Goal: Task Accomplishment & Management: Complete application form

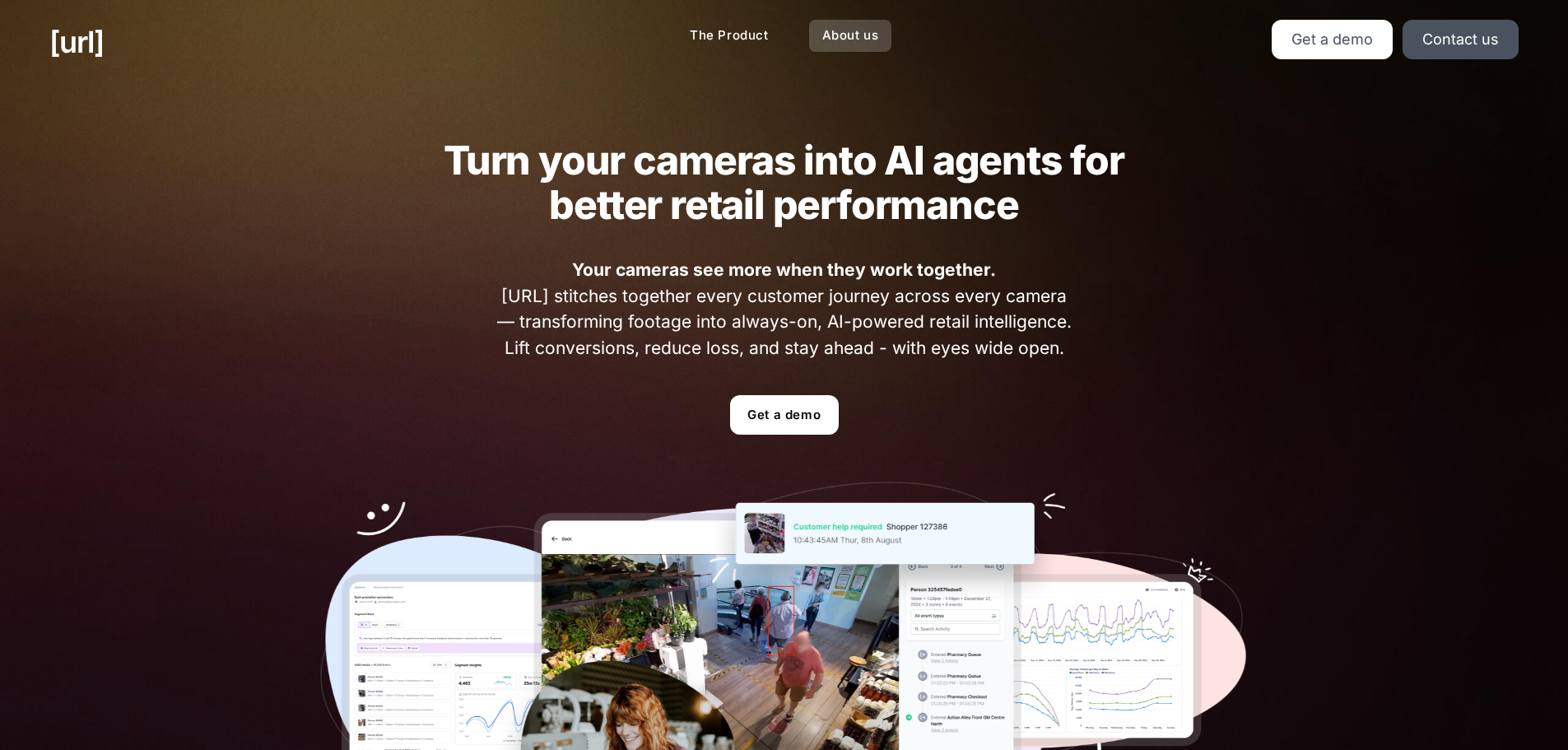
click at [826, 35] on link "About us" at bounding box center [851, 36] width 83 height 32
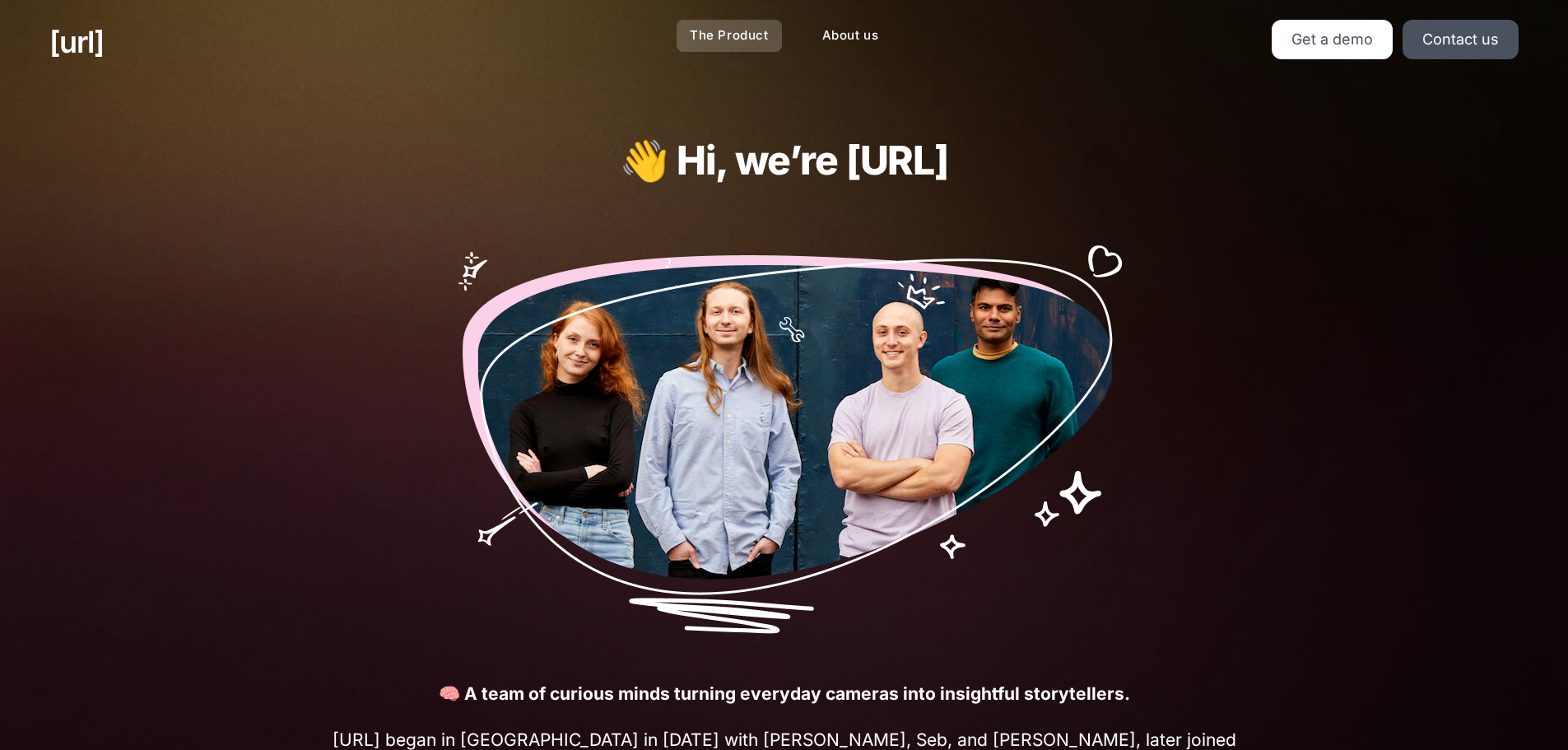
click at [735, 32] on link "The Product" at bounding box center [729, 36] width 105 height 32
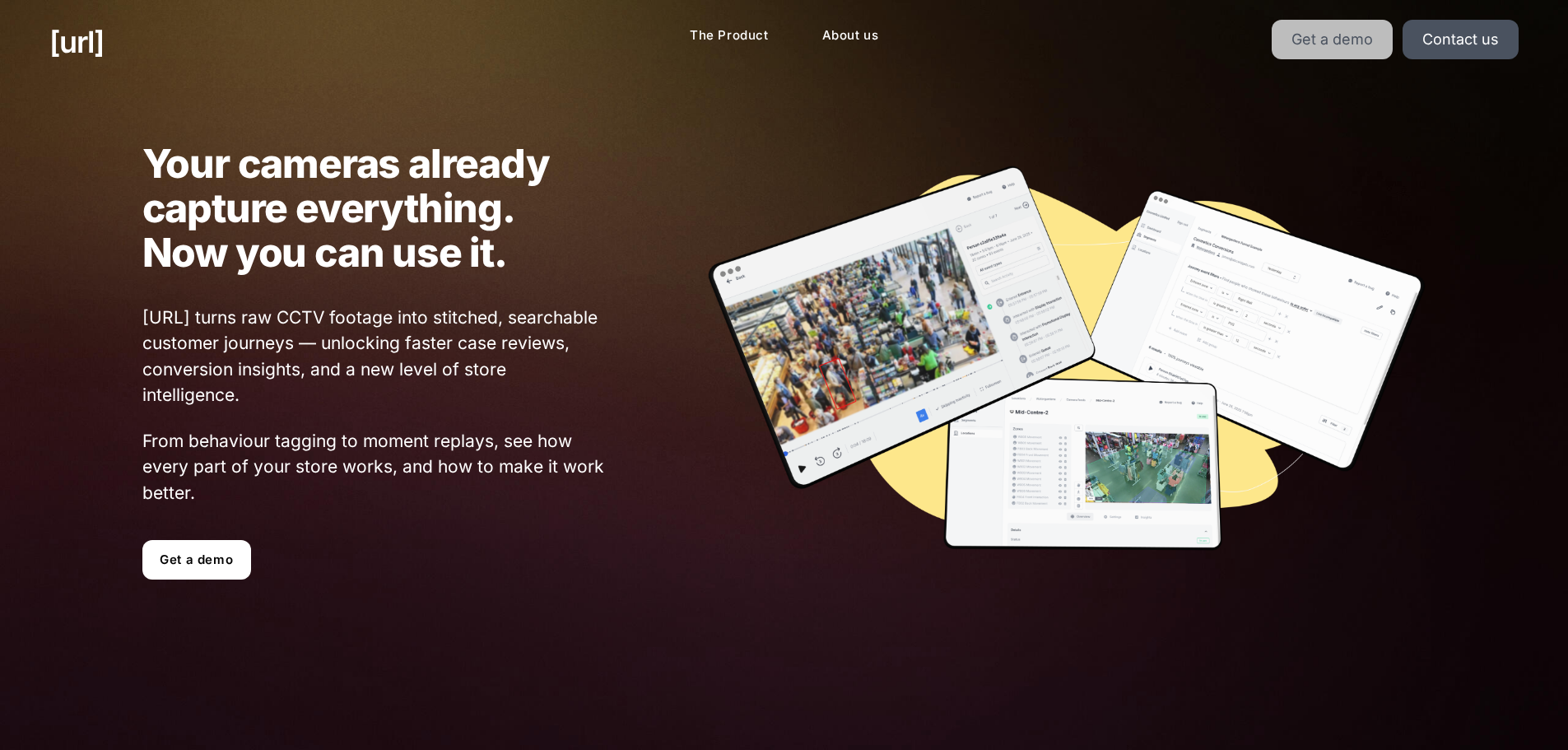
click at [1357, 56] on link "Get a demo" at bounding box center [1332, 40] width 121 height 40
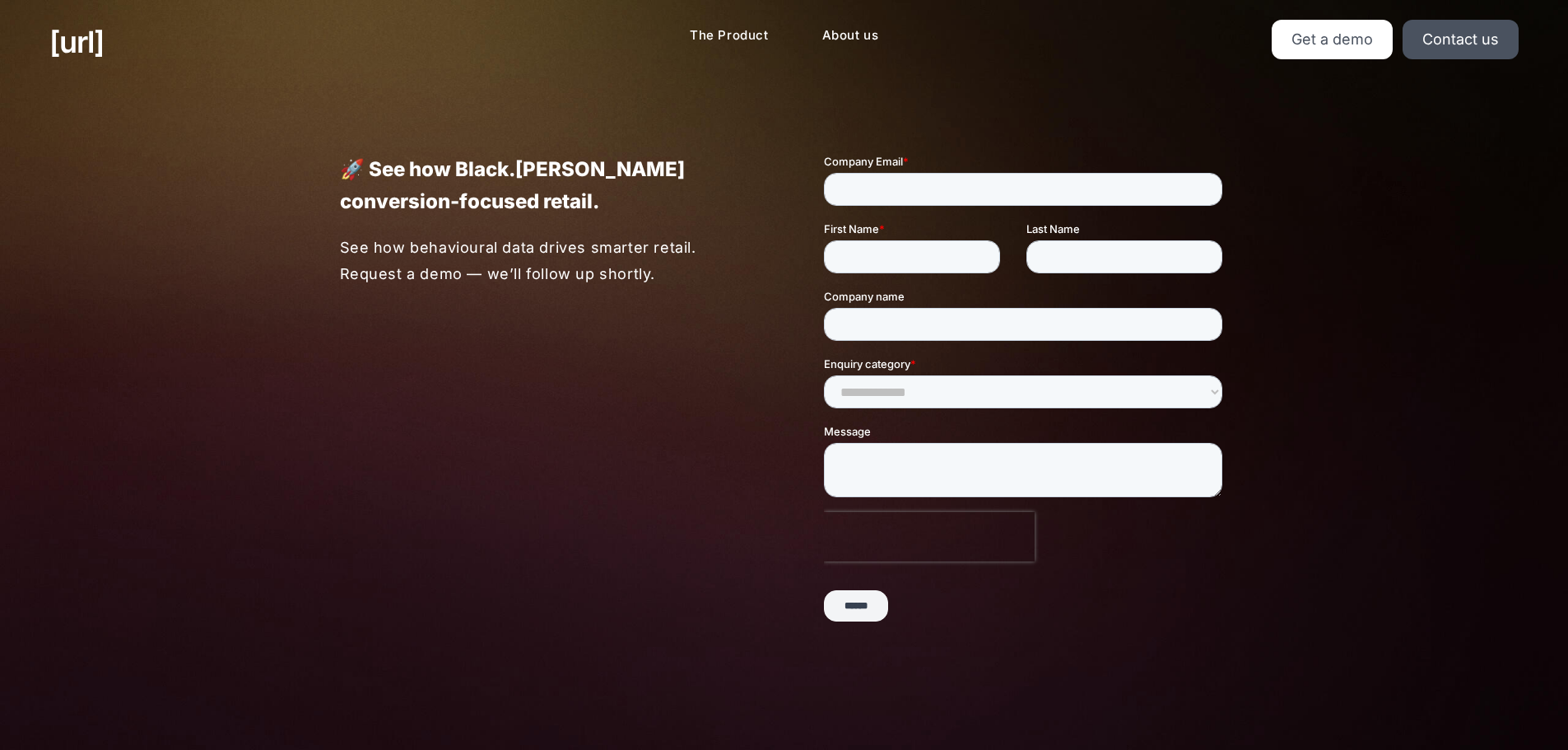
click at [920, 220] on label "First Name *" at bounding box center [924, 228] width 202 height 16
click at [920, 240] on input "First Name *" at bounding box center [911, 256] width 176 height 33
click at [925, 255] on input "First Name *" at bounding box center [911, 256] width 176 height 33
click at [931, 328] on input "Company name" at bounding box center [1022, 324] width 398 height 33
